Goal: Information Seeking & Learning: Compare options

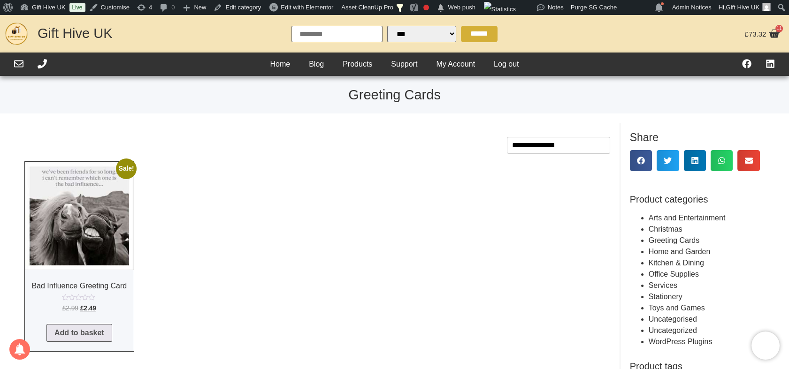
click at [259, 168] on ul "Sale! Bad Influence Greeting Card £ 2.99 Original price was: £2.99. £ 2.49 Curr…" at bounding box center [317, 256] width 586 height 190
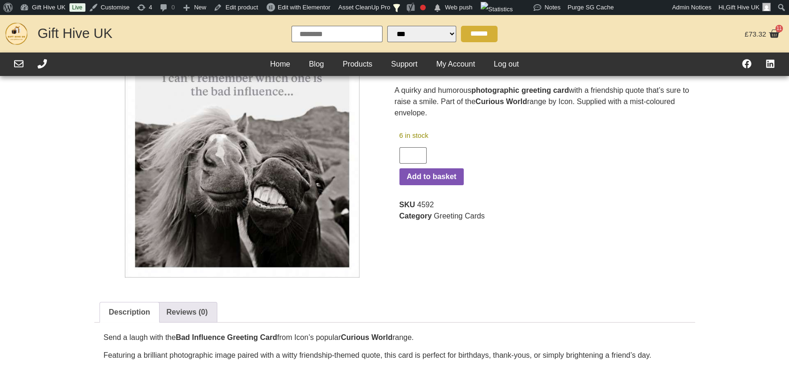
scroll to position [52, 0]
select select "Language Translate Widget"
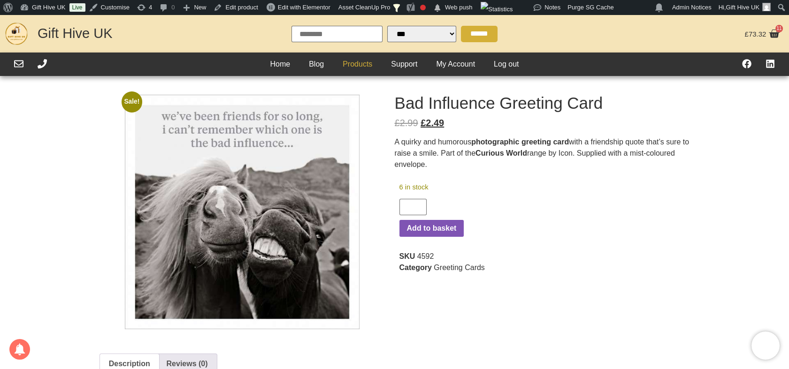
click at [347, 62] on link "Products" at bounding box center [357, 64] width 48 height 14
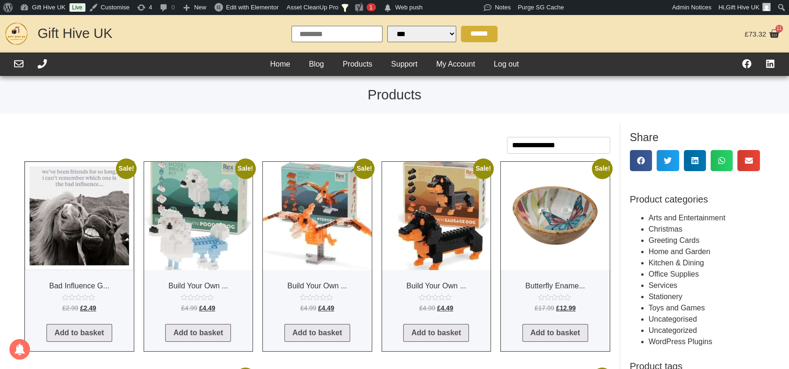
select select "Language Translate Widget"
click at [203, 187] on img at bounding box center [198, 216] width 109 height 109
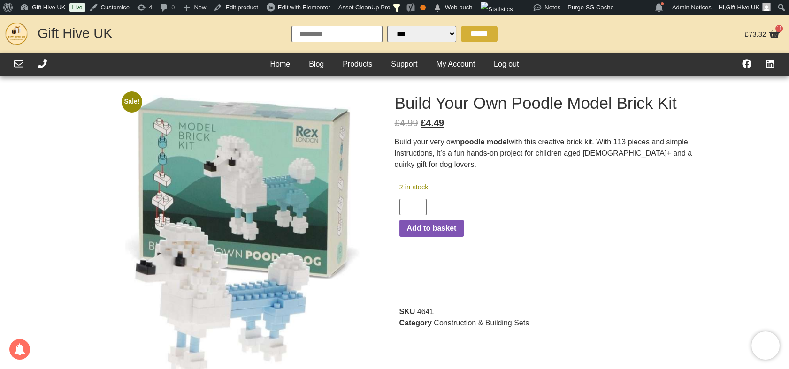
click at [442, 103] on h1 "Build Your Own Poodle Model Brick Kit" at bounding box center [547, 103] width 305 height 16
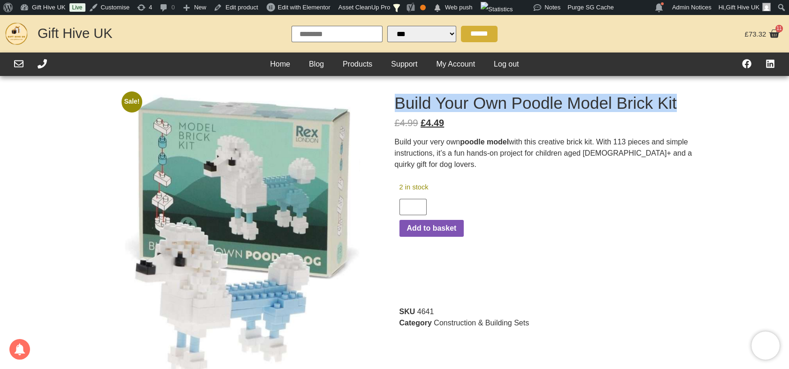
click at [442, 103] on h1 "Build Your Own Poodle Model Brick Kit" at bounding box center [547, 103] width 305 height 16
copy div "Build Your Own Poodle Model Brick Kit"
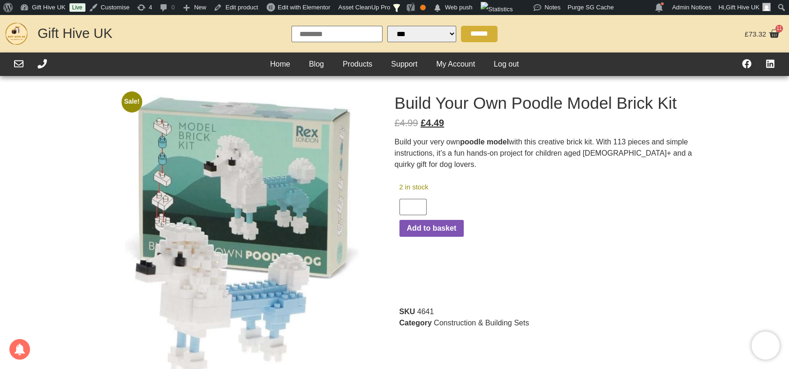
click at [458, 138] on p "Build your very own poodle model with this creative brick kit. With 113 pieces …" at bounding box center [547, 154] width 305 height 34
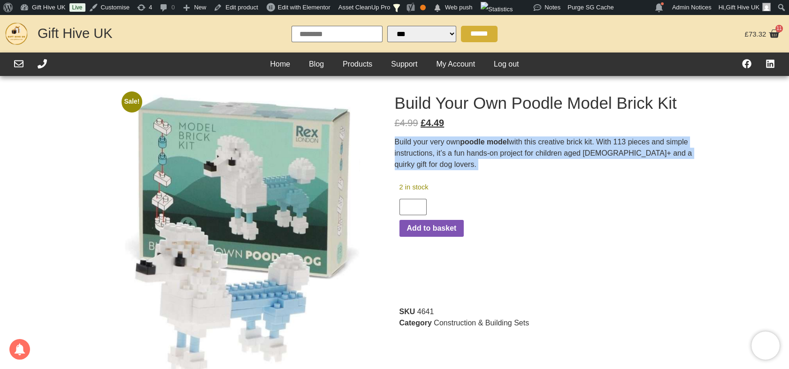
click at [458, 138] on p "Build your very own poodle model with this creative brick kit. With 113 pieces …" at bounding box center [547, 154] width 305 height 34
copy div "Build your very own poodle model with this creative brick kit. With 113 pieces …"
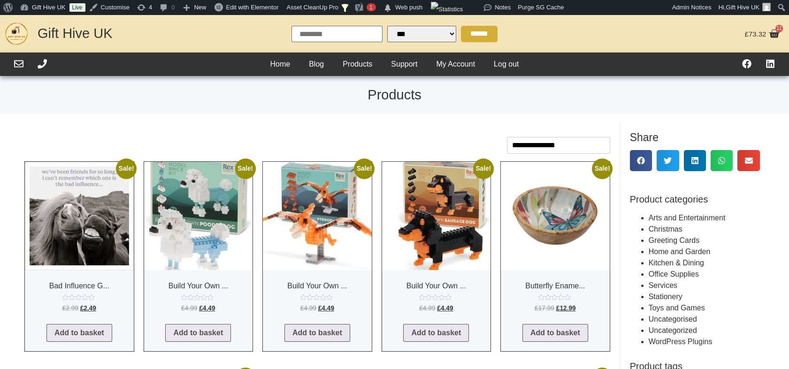
select select "Language Translate Widget"
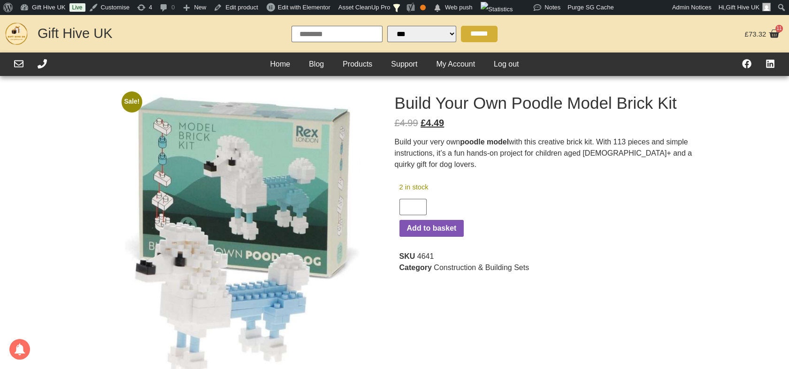
click at [422, 260] on span "4641" at bounding box center [425, 256] width 17 height 8
select select "Language Translate Widget"
click at [422, 260] on span "4641" at bounding box center [425, 256] width 17 height 8
copy span "4641"
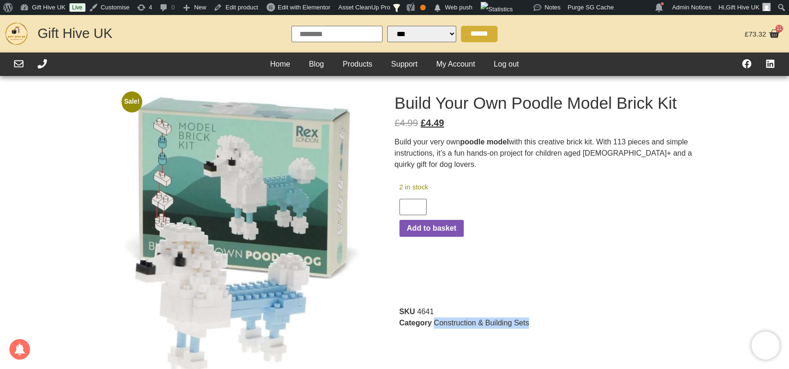
drag, startPoint x: 545, startPoint y: 325, endPoint x: 434, endPoint y: 331, distance: 110.4
click at [434, 331] on div "SKU 4641 Category Construction & Building Sets" at bounding box center [547, 322] width 296 height 32
copy link "Construction & Building Sets"
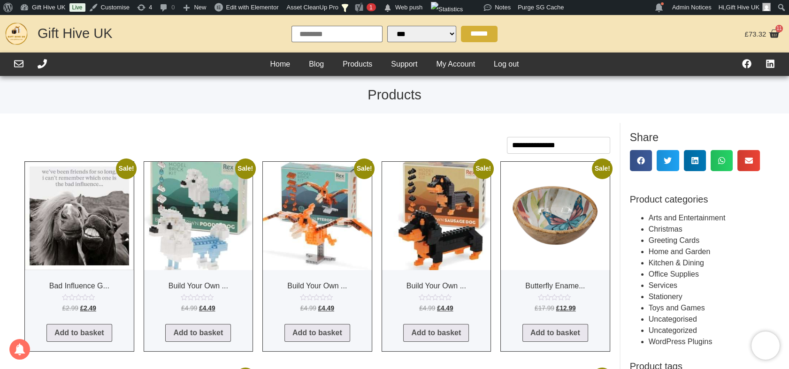
click at [278, 191] on img at bounding box center [317, 216] width 109 height 109
select select "Language Translate Widget"
click at [454, 238] on img at bounding box center [436, 216] width 109 height 109
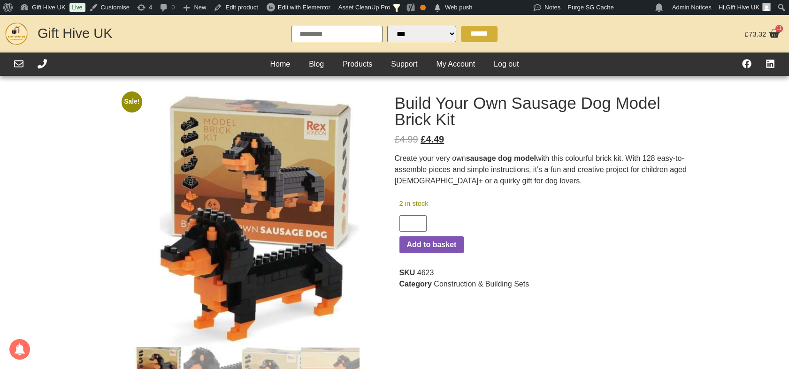
select select "Language Translate Widget"
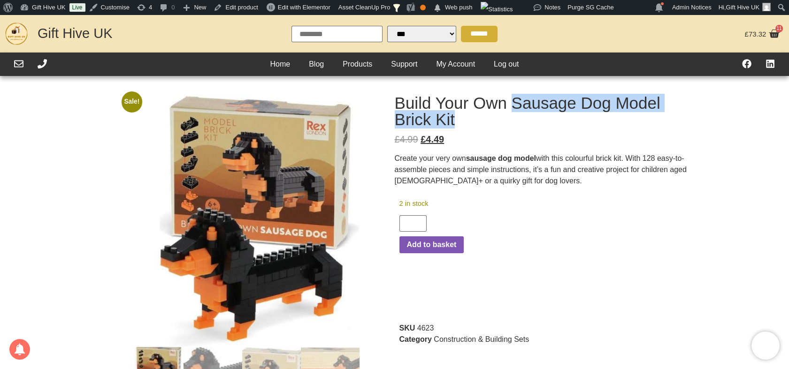
drag, startPoint x: 516, startPoint y: 101, endPoint x: 491, endPoint y: 124, distance: 33.5
click at [491, 124] on h1 "Build Your Own Sausage Dog Model Brick Kit" at bounding box center [547, 111] width 305 height 33
copy h1 "Sausage Dog Model Brick Kit"
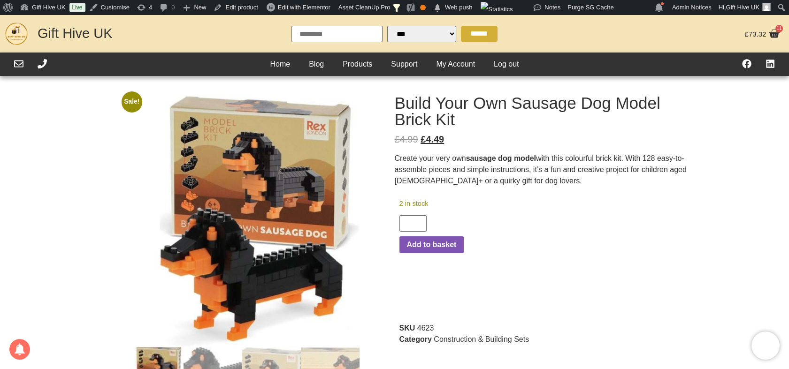
click at [477, 154] on strong "sausage dog model" at bounding box center [501, 158] width 70 height 8
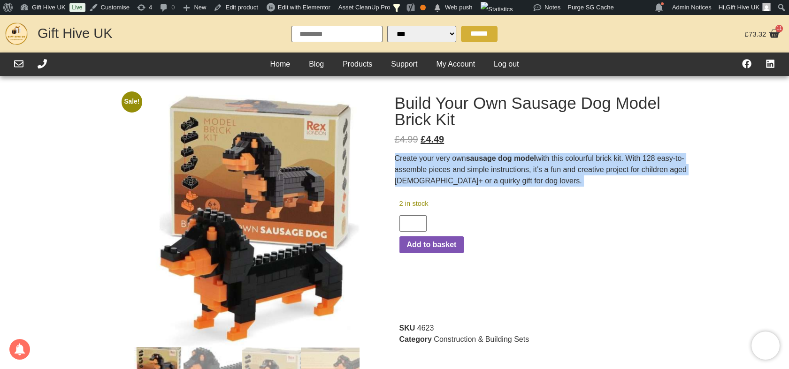
click at [477, 154] on strong "sausage dog model" at bounding box center [501, 158] width 70 height 8
copy div "Create your very own sausage dog model with this colourful brick kit. With 128 …"
click at [521, 179] on p "Create your very own sausage dog model with this colourful brick kit. With 128 …" at bounding box center [547, 170] width 305 height 34
drag, startPoint x: 693, startPoint y: 172, endPoint x: 395, endPoint y: 160, distance: 298.7
click at [395, 160] on p "Create your very own sausage dog model with this colourful brick kit. With 128 …" at bounding box center [547, 170] width 305 height 34
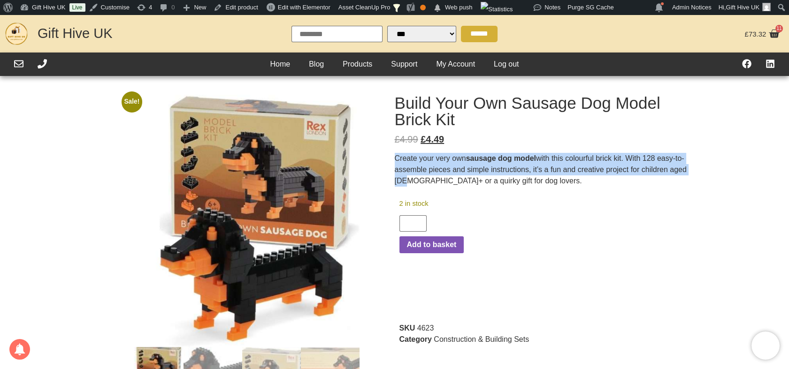
copy p "Create your very own sausage dog model with this colourful brick kit. With 128 …"
click at [423, 327] on span "4623" at bounding box center [425, 328] width 17 height 8
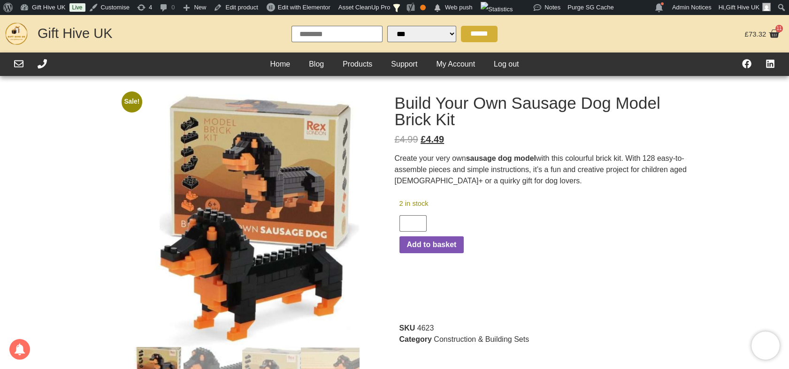
click at [423, 327] on span "4623" at bounding box center [425, 328] width 17 height 8
copy span "4623"
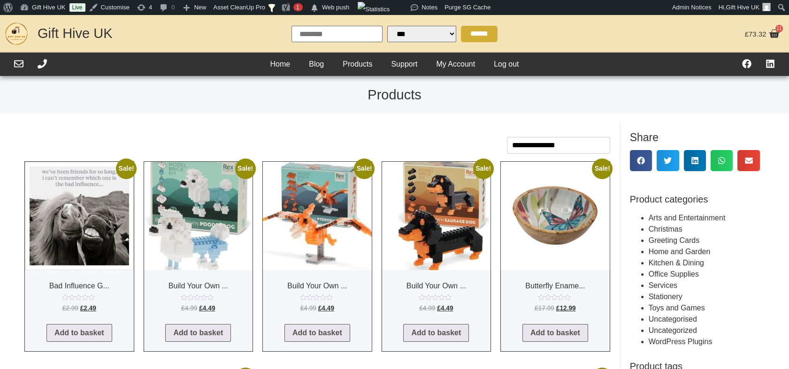
click at [334, 184] on img at bounding box center [317, 216] width 109 height 109
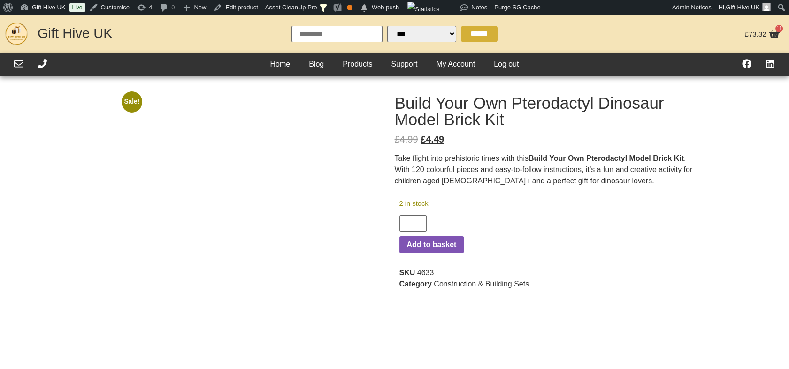
click at [426, 268] on div "SKU 4633 Category Construction & Building Sets" at bounding box center [547, 279] width 296 height 32
click at [425, 274] on span "4633" at bounding box center [425, 273] width 17 height 8
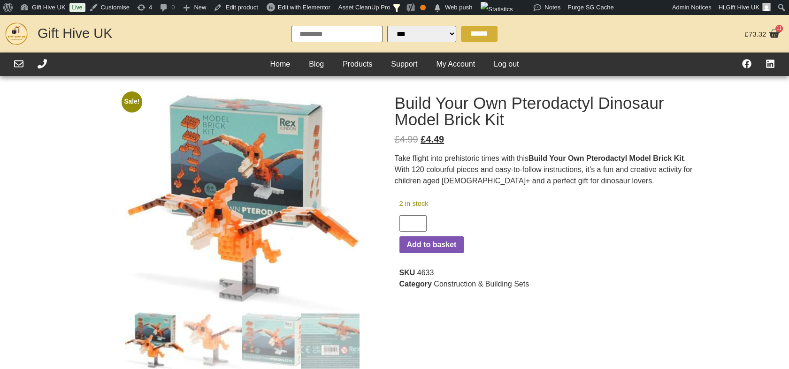
click at [425, 274] on span "4633" at bounding box center [425, 273] width 17 height 8
copy span "4633"
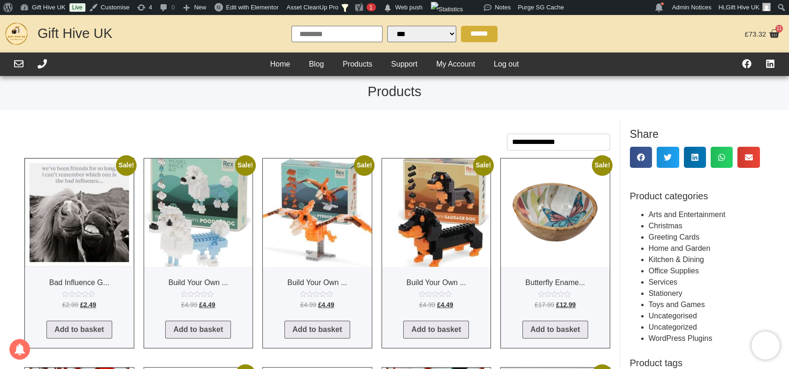
click at [565, 185] on img at bounding box center [555, 213] width 109 height 109
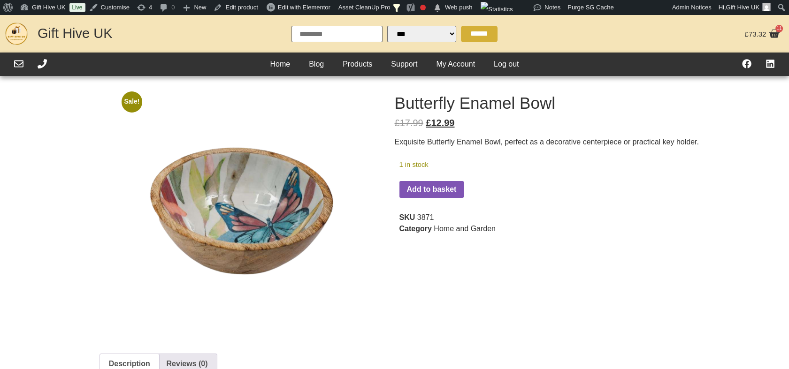
select select "Language Translate Widget"
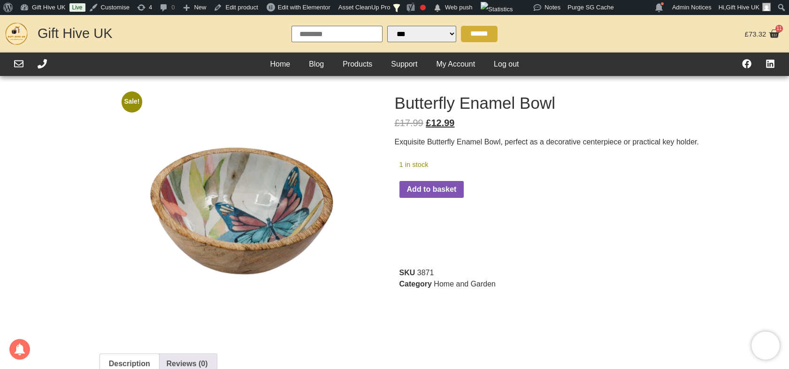
click at [442, 105] on h1 "Butterfly Enamel Bowl" at bounding box center [547, 103] width 305 height 16
copy div "Butterfly Enamel Bowl"
click at [474, 145] on p "Exquisite Butterfly Enamel Bowl, perfect as a decorative centerpiece or practic…" at bounding box center [547, 142] width 305 height 11
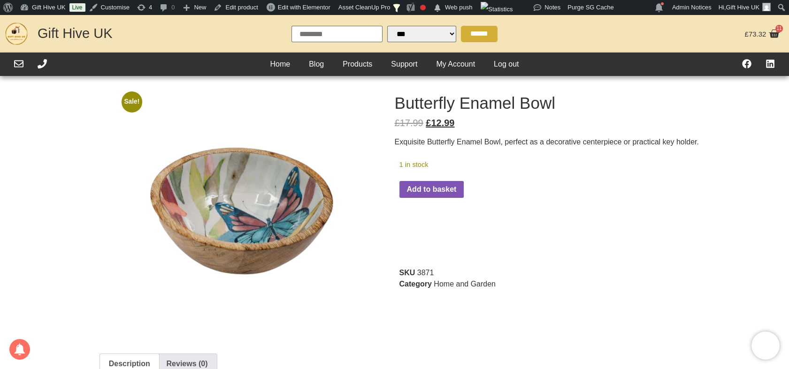
click at [473, 145] on p "Exquisite Butterfly Enamel Bowl, perfect as a decorative centerpiece or practic…" at bounding box center [547, 142] width 305 height 11
copy p "Enamel"
click at [480, 145] on p "Exquisite Butterfly Enamel Bowl, perfect as a decorative centerpiece or practic…" at bounding box center [547, 142] width 305 height 11
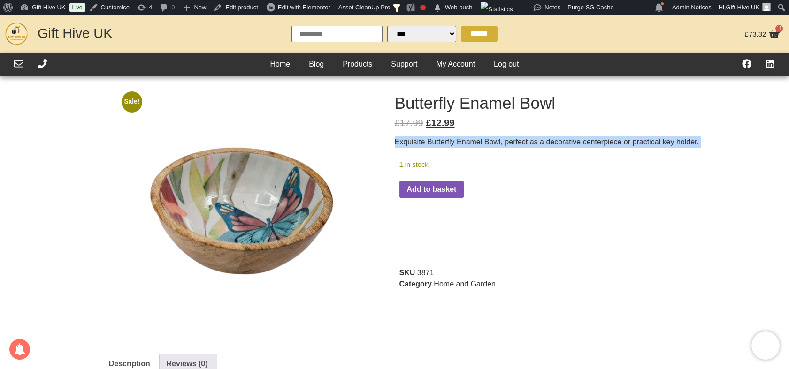
click at [480, 145] on p "Exquisite Butterfly Enamel Bowl, perfect as a decorative centerpiece or practic…" at bounding box center [547, 142] width 305 height 11
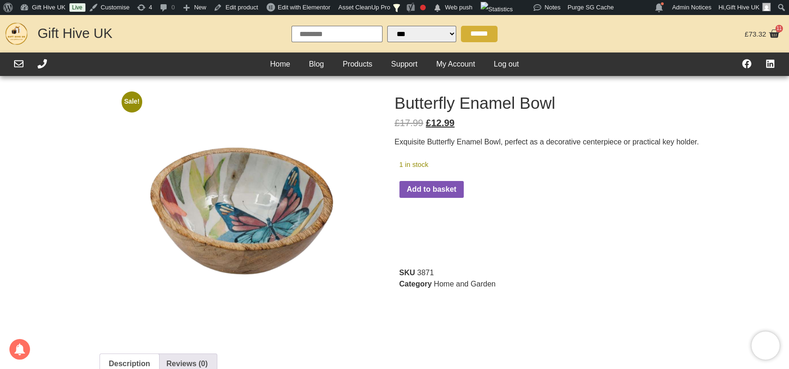
click at [425, 272] on span "3871" at bounding box center [425, 273] width 17 height 8
copy span "3871"
drag, startPoint x: 502, startPoint y: 290, endPoint x: 435, endPoint y: 296, distance: 66.9
click at [435, 296] on div "SKU 3871 Category Home and Garden" at bounding box center [547, 283] width 296 height 32
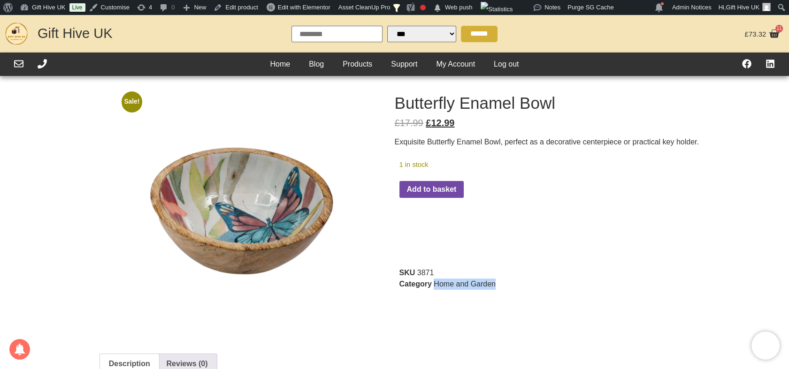
copy link "Home and Garden"
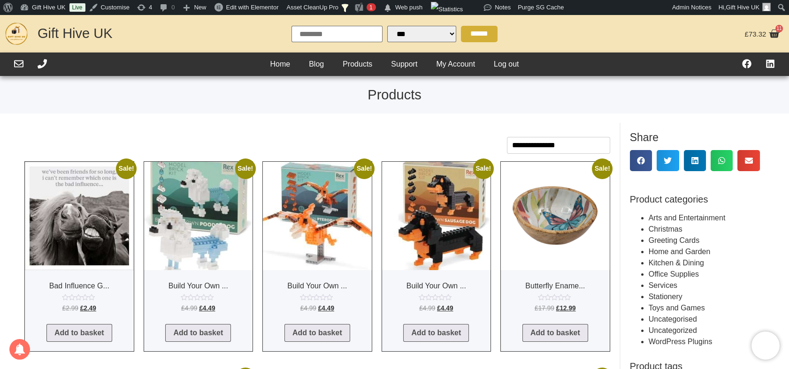
select select "Language Translate Widget"
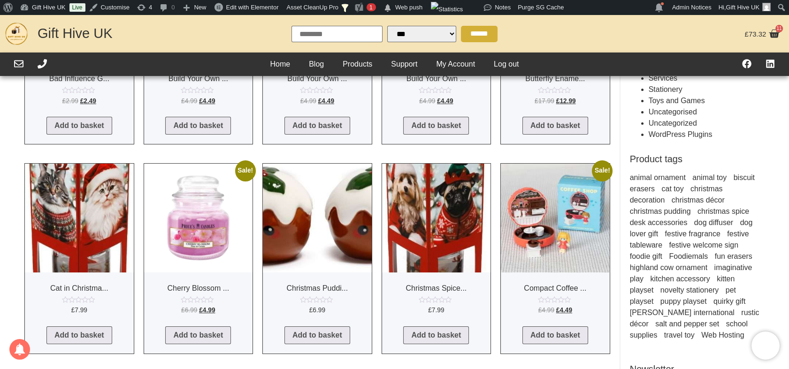
scroll to position [208, 0]
click at [90, 220] on img at bounding box center [79, 217] width 109 height 109
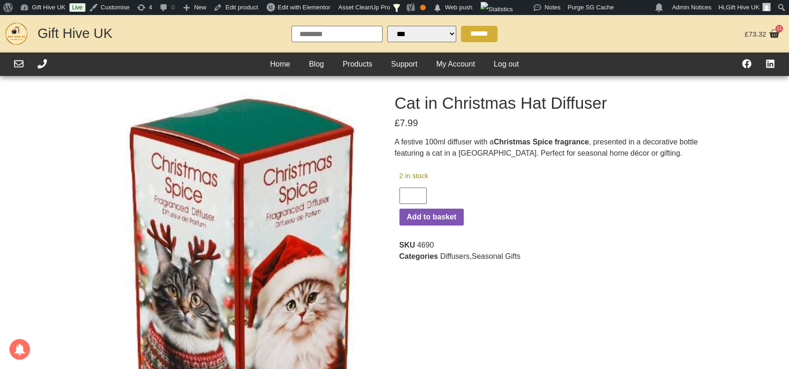
select select "Language Translate Widget"
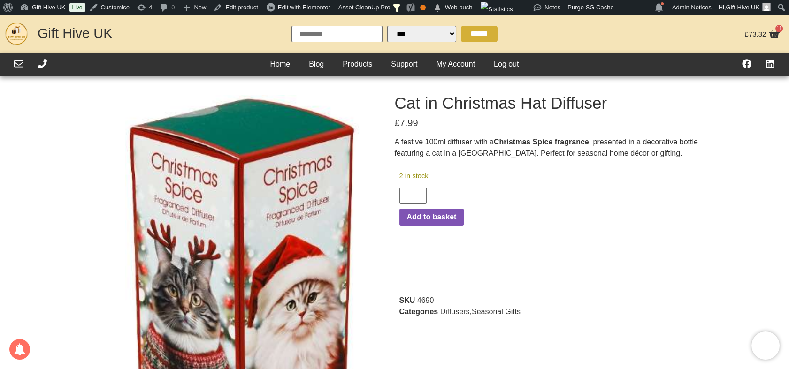
click at [472, 98] on h1 "Cat in Christmas Hat Diffuser" at bounding box center [547, 103] width 305 height 16
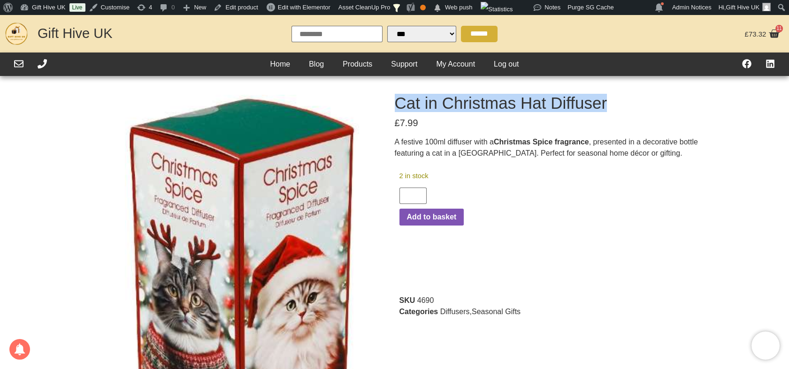
click at [472, 98] on h1 "Cat in Christmas Hat Diffuser" at bounding box center [547, 103] width 305 height 16
copy div "Cat in Christmas Hat Diffuser"
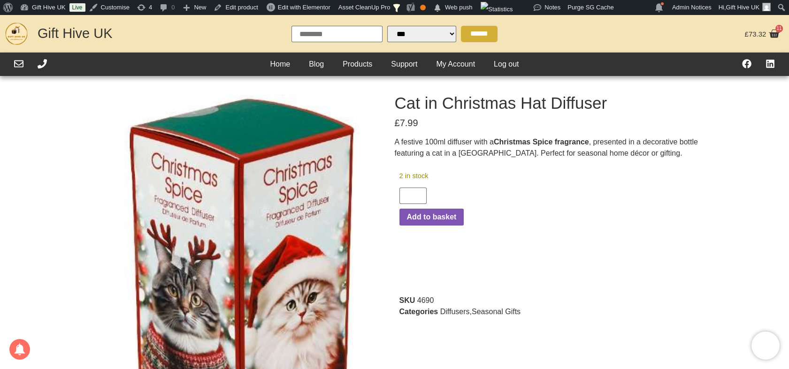
click at [484, 145] on p "A festive 100ml diffuser with a Christmas Spice fragrance , presented in a deco…" at bounding box center [547, 148] width 305 height 23
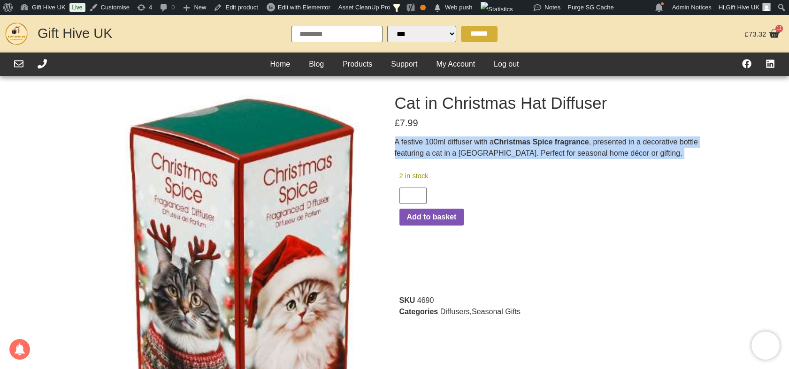
click at [484, 145] on p "A festive 100ml diffuser with a Christmas Spice fragrance , presented in a deco…" at bounding box center [547, 148] width 305 height 23
copy div "A festive 100ml diffuser with a Christmas Spice fragrance , presented in a deco…"
